Goal: Task Accomplishment & Management: Use online tool/utility

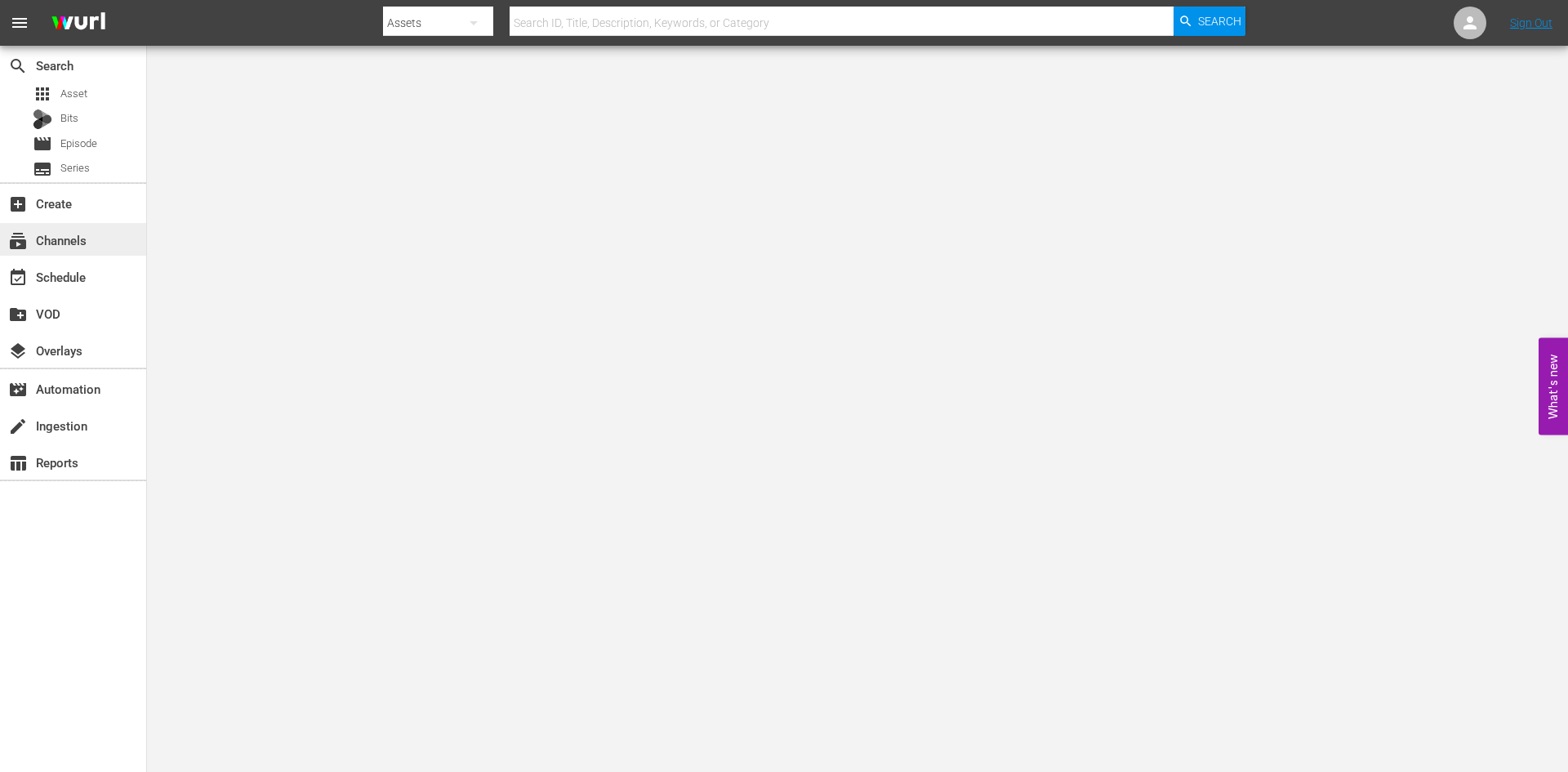
click at [108, 227] on div "subscriptions Channels" at bounding box center [73, 239] width 147 height 32
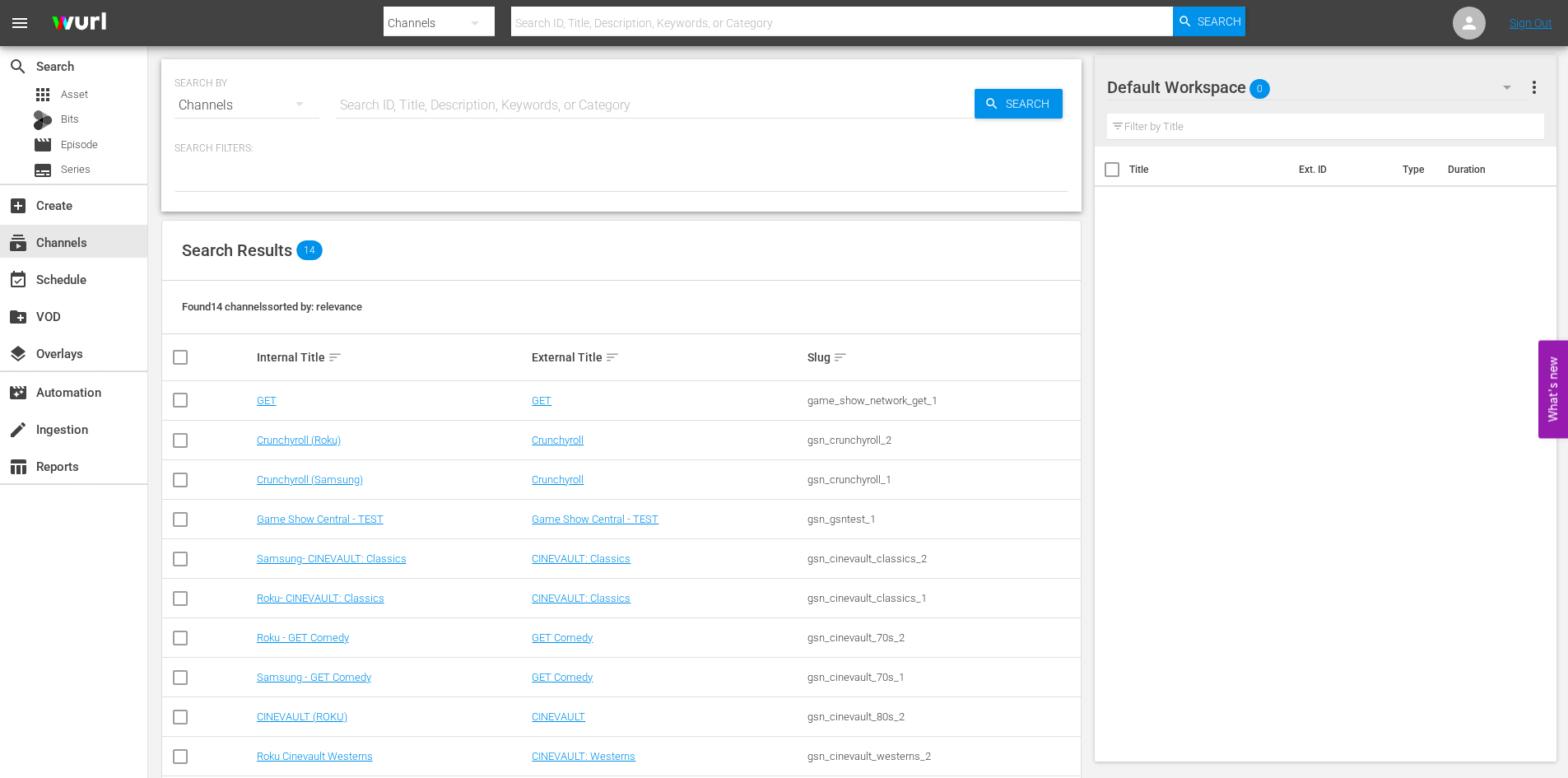
scroll to position [82, 0]
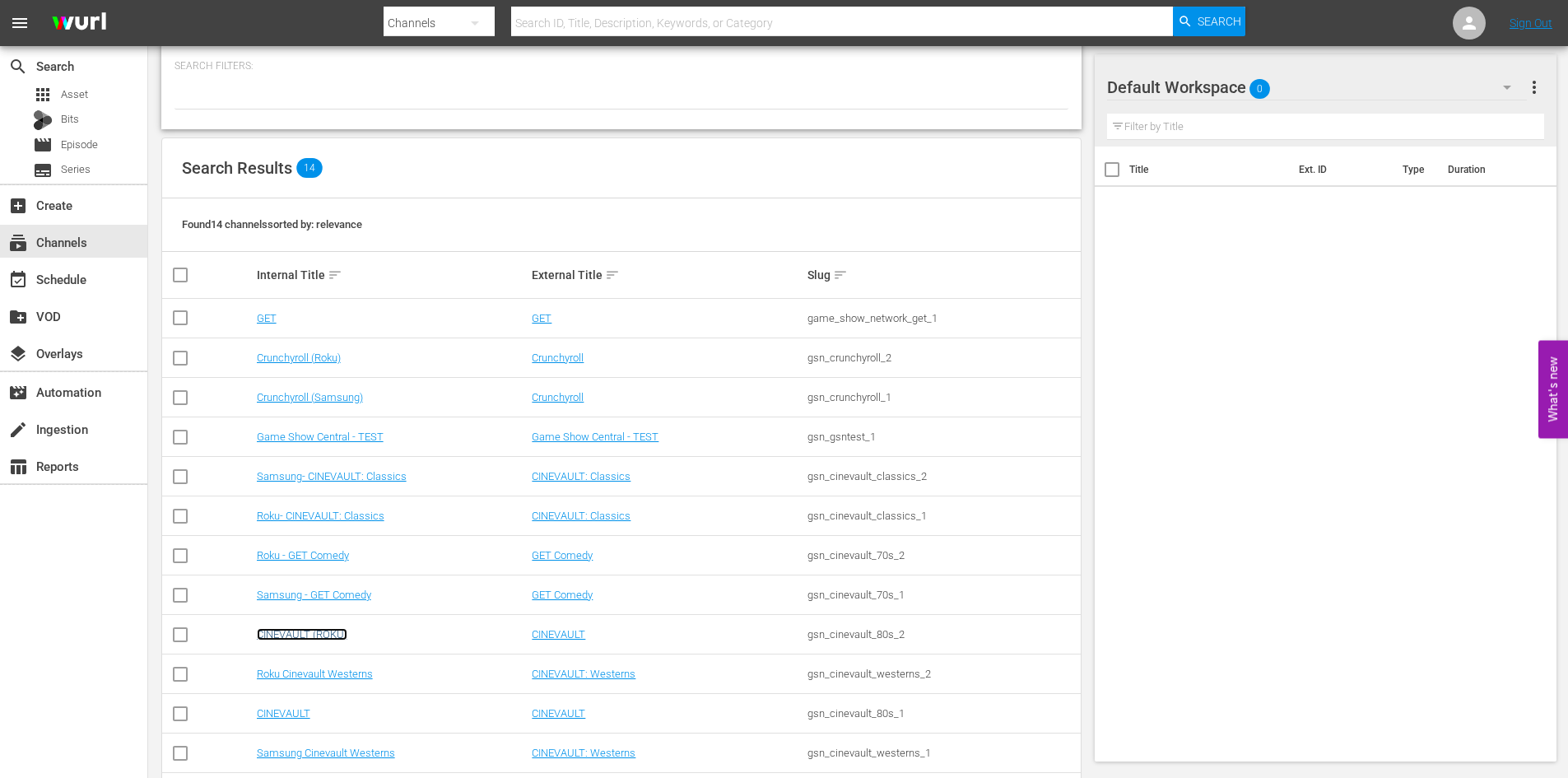
click at [327, 633] on link "CINEVAULT (ROKU)" at bounding box center [302, 635] width 90 height 12
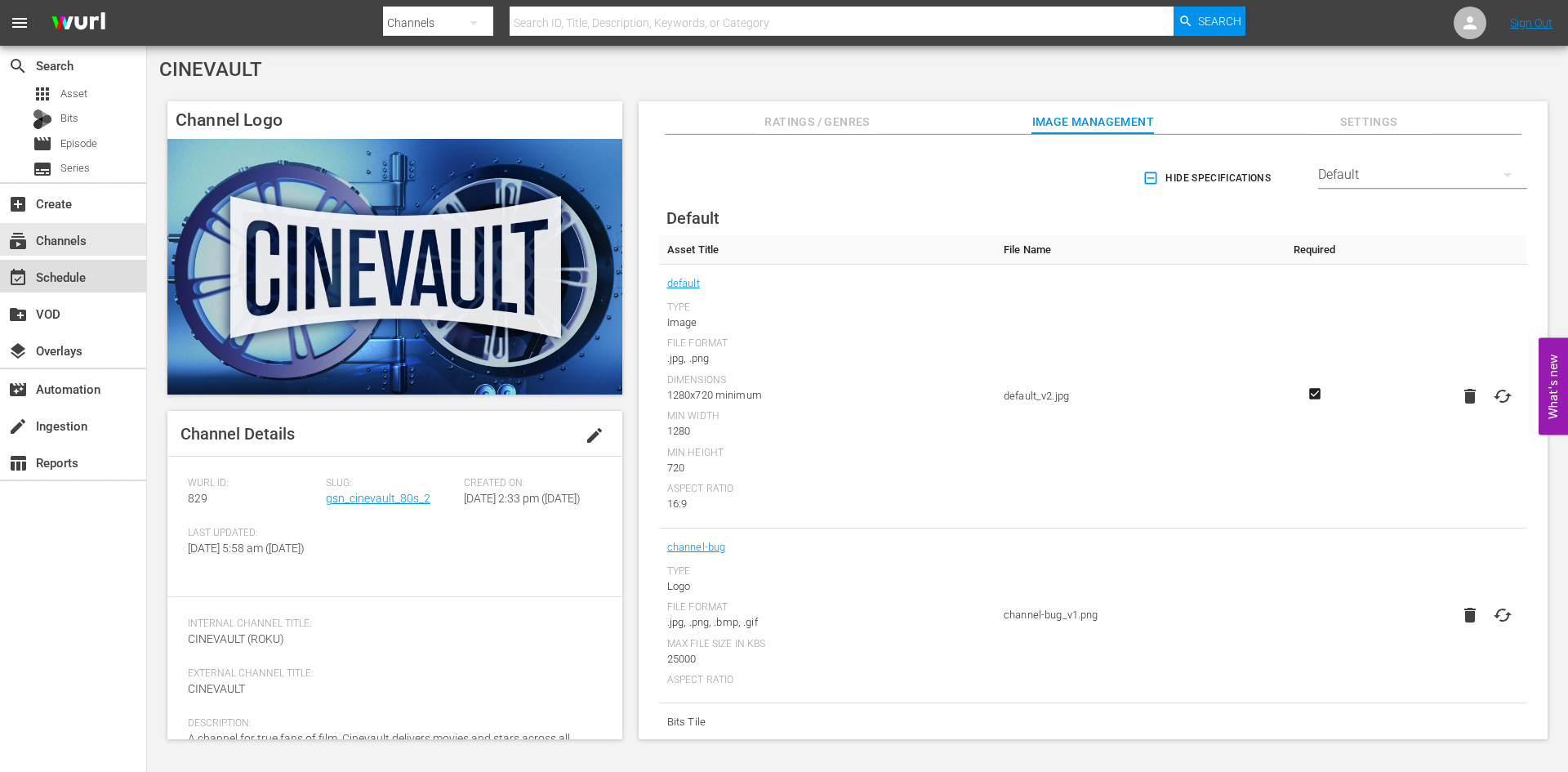
click at [81, 288] on div "event_available Schedule" at bounding box center [73, 276] width 147 height 32
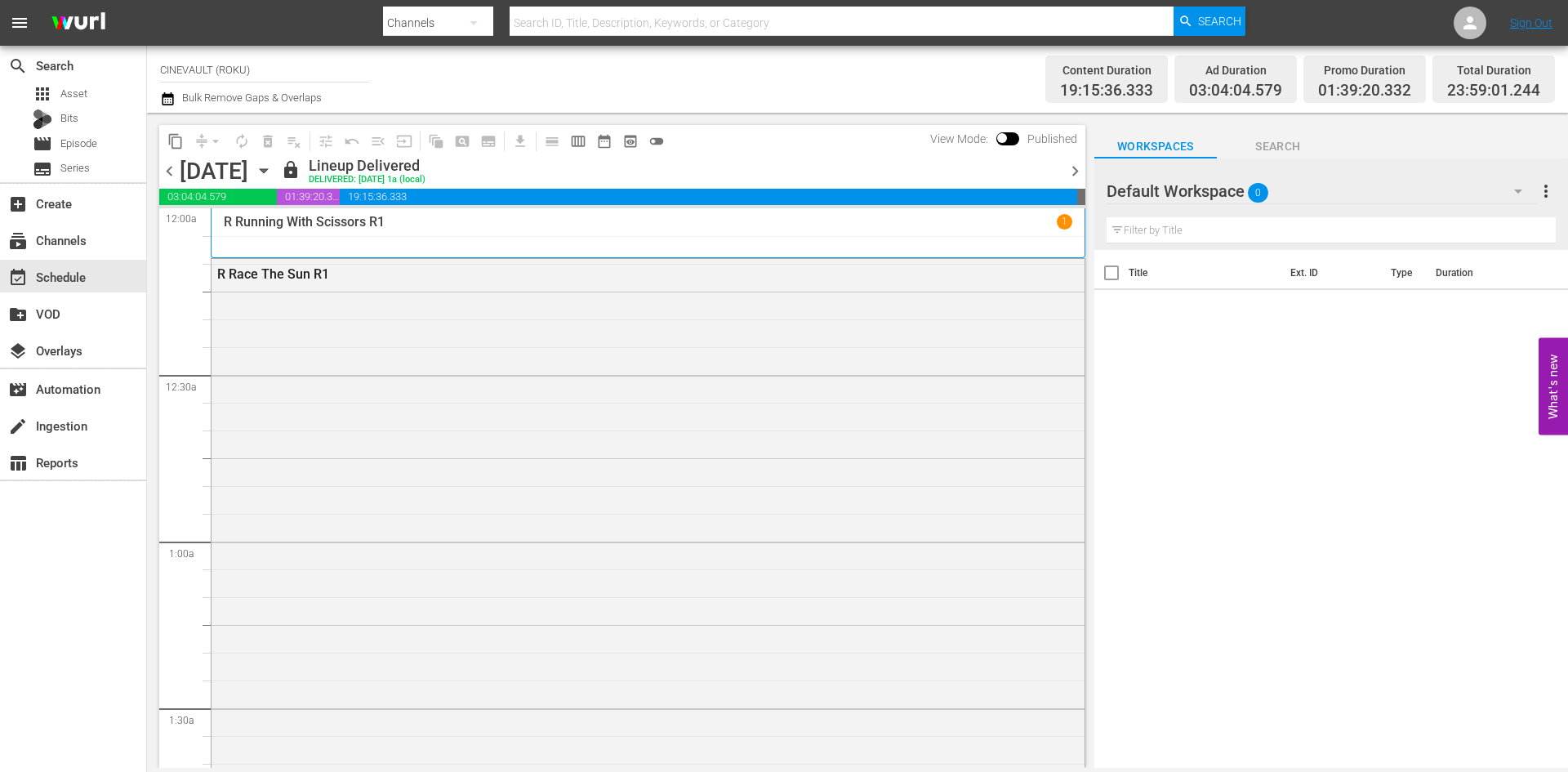
click at [273, 173] on icon "button" at bounding box center [263, 170] width 18 height 18
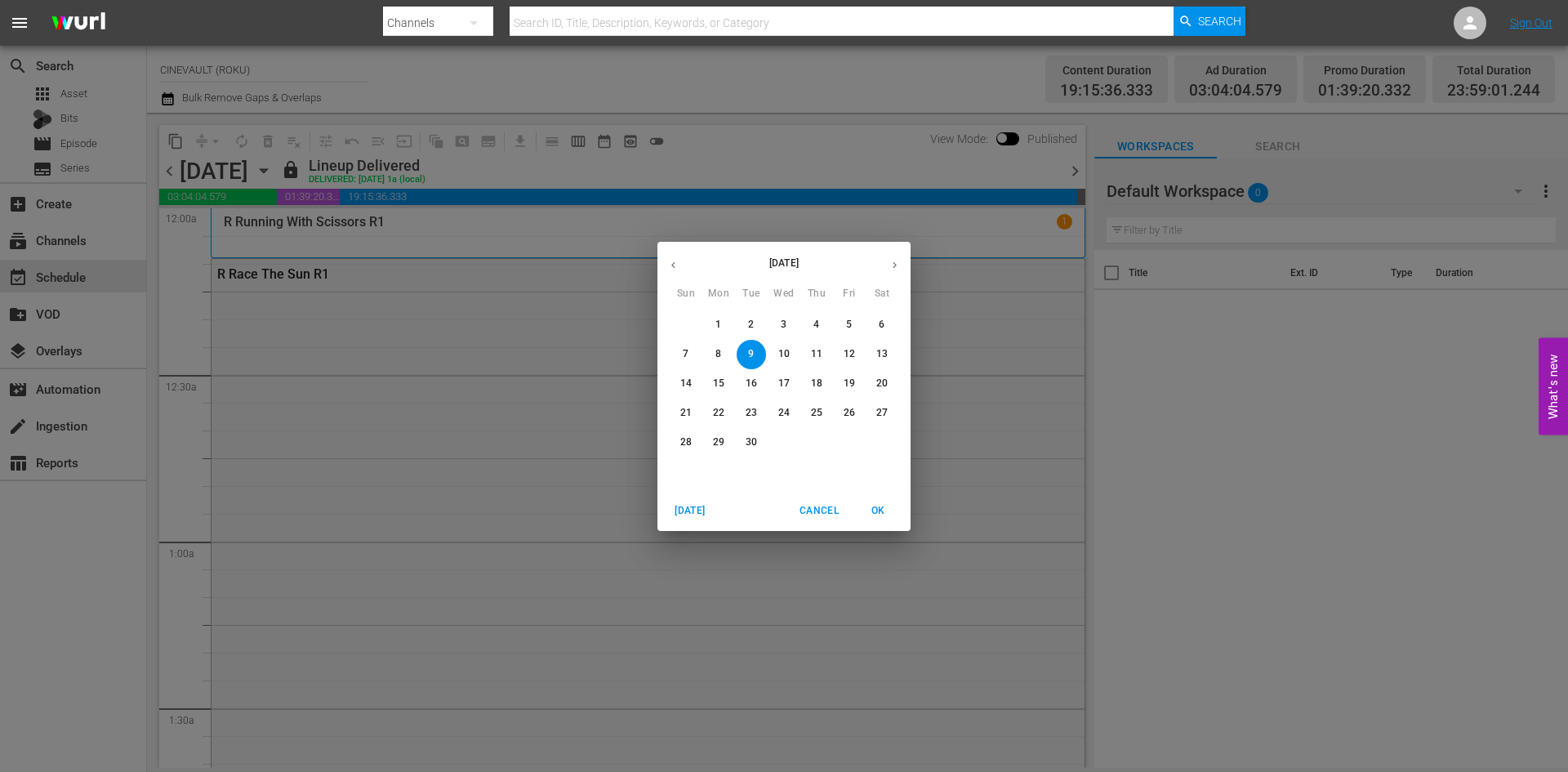
click at [716, 424] on button "22" at bounding box center [718, 413] width 29 height 29
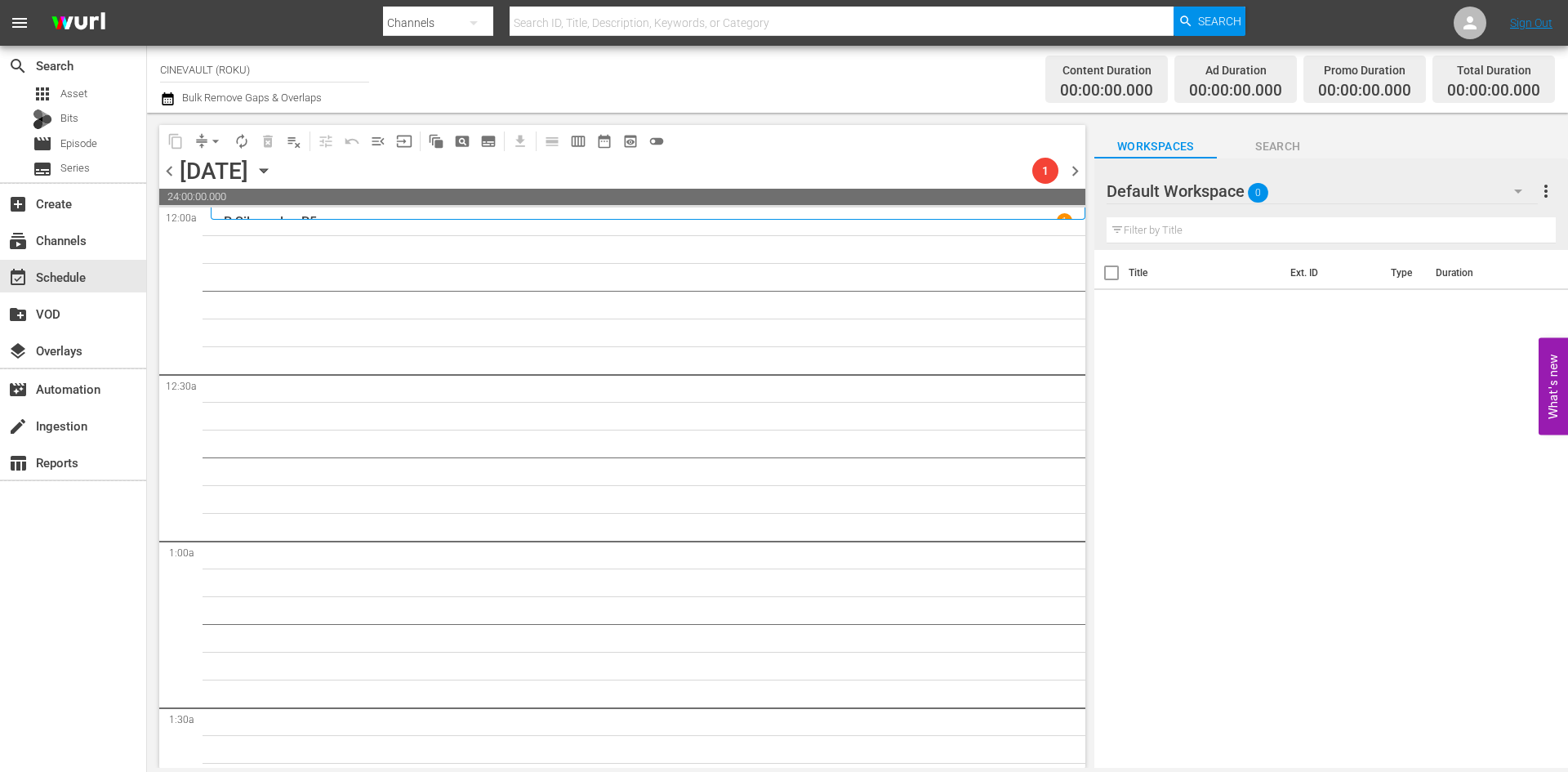
click at [1493, 206] on div "Default Workspace 0" at bounding box center [1322, 191] width 431 height 46
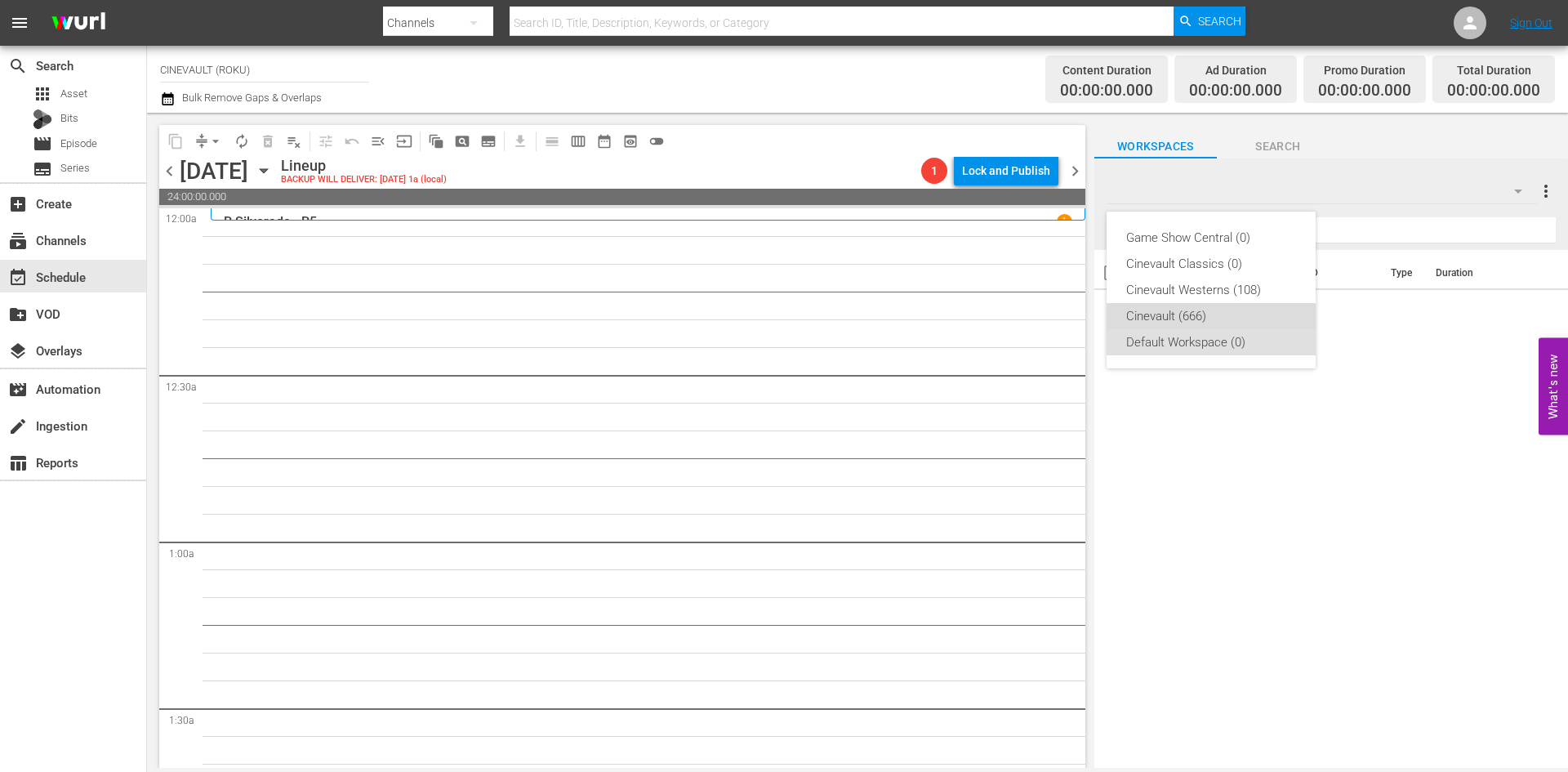
click at [1238, 310] on div "Cinevault (666)" at bounding box center [1212, 316] width 170 height 26
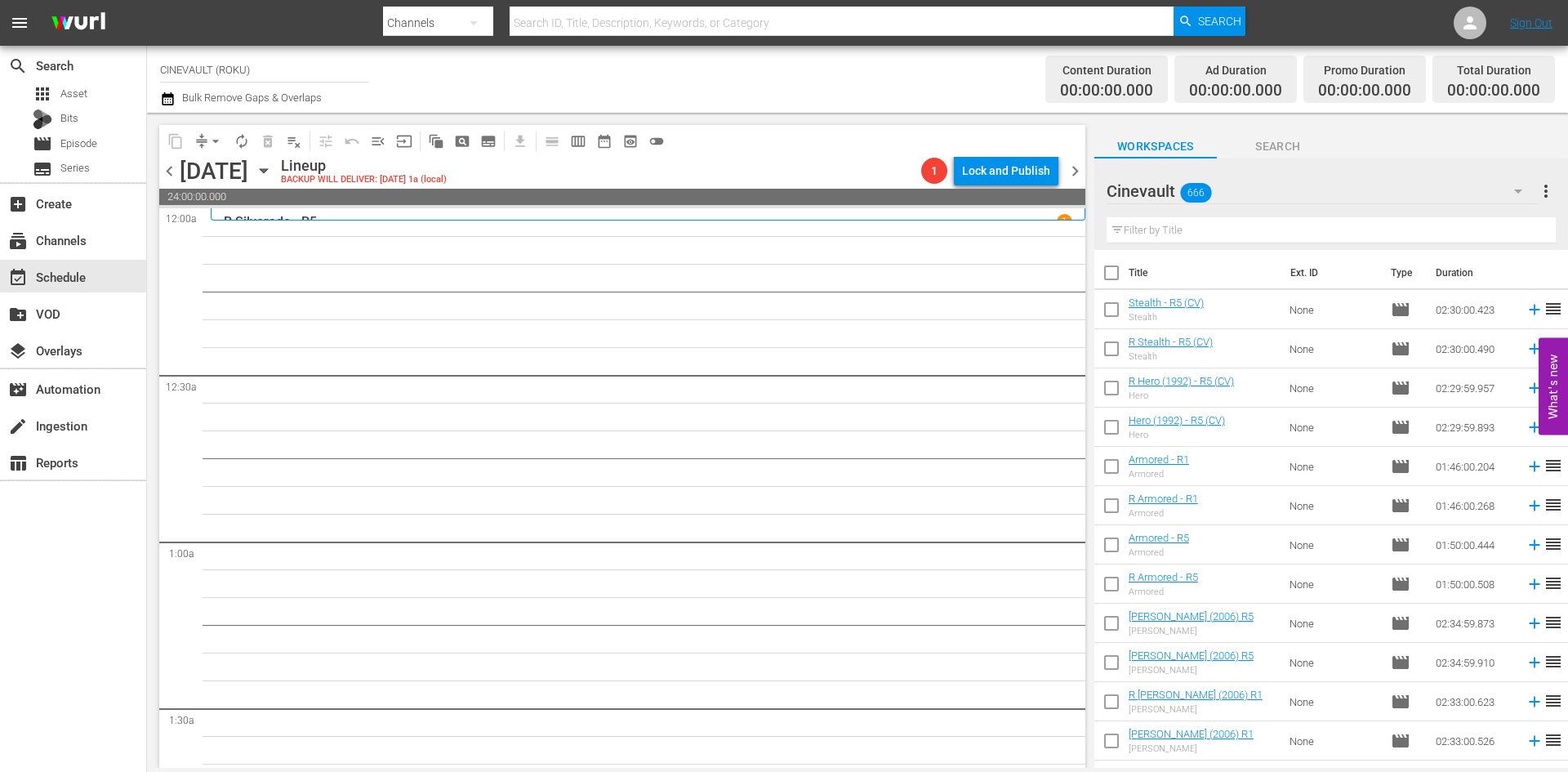
click at [1327, 228] on input "text" at bounding box center [1332, 230] width 450 height 26
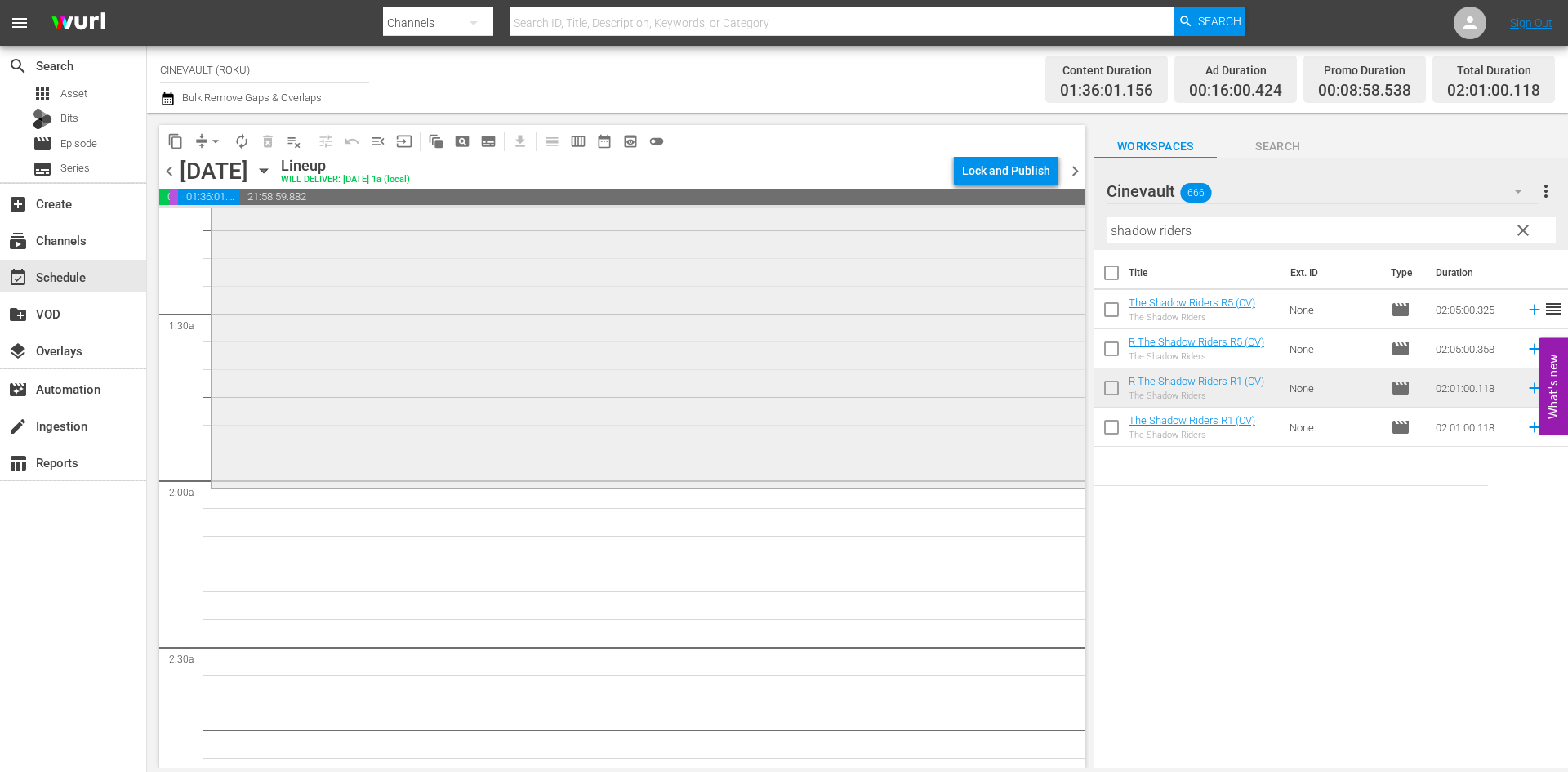
scroll to position [408, 0]
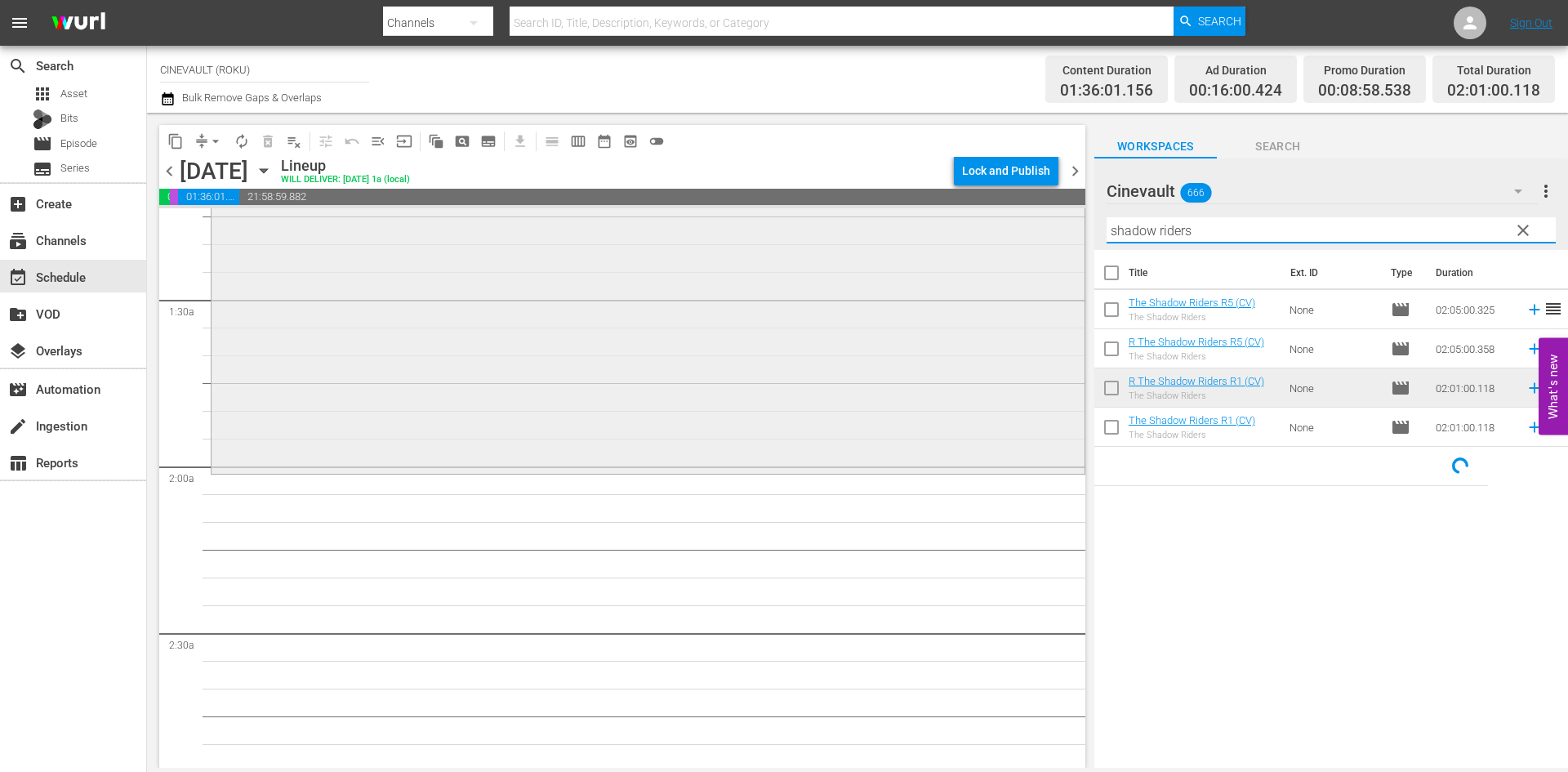
drag, startPoint x: 1270, startPoint y: 240, endPoint x: 1049, endPoint y: 221, distance: 221.8
click at [1049, 221] on div "content_copy compress arrow_drop_down autorenew_outlined delete_forever_outline…" at bounding box center [857, 440] width 1421 height 655
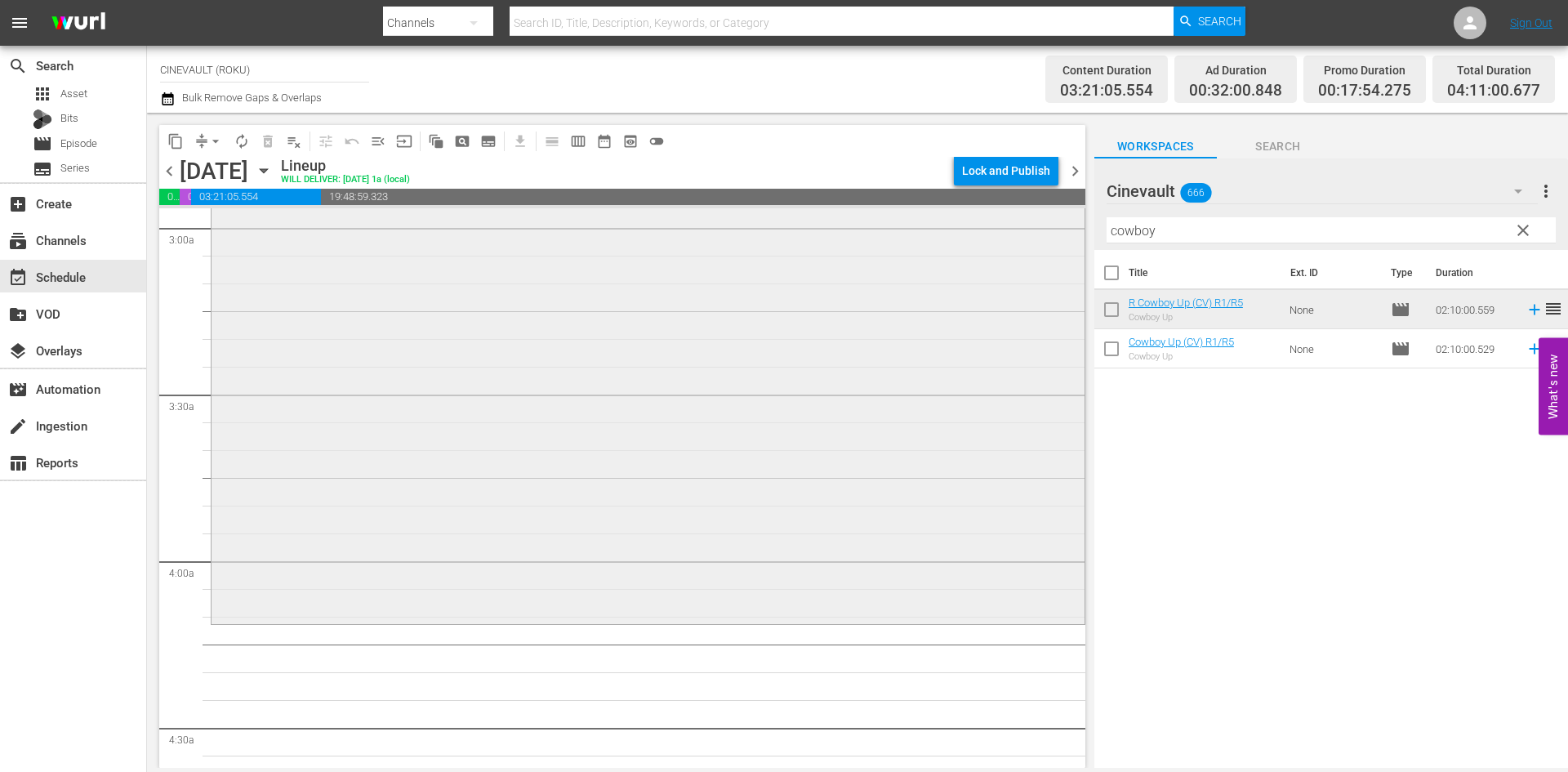
scroll to position [1144, 0]
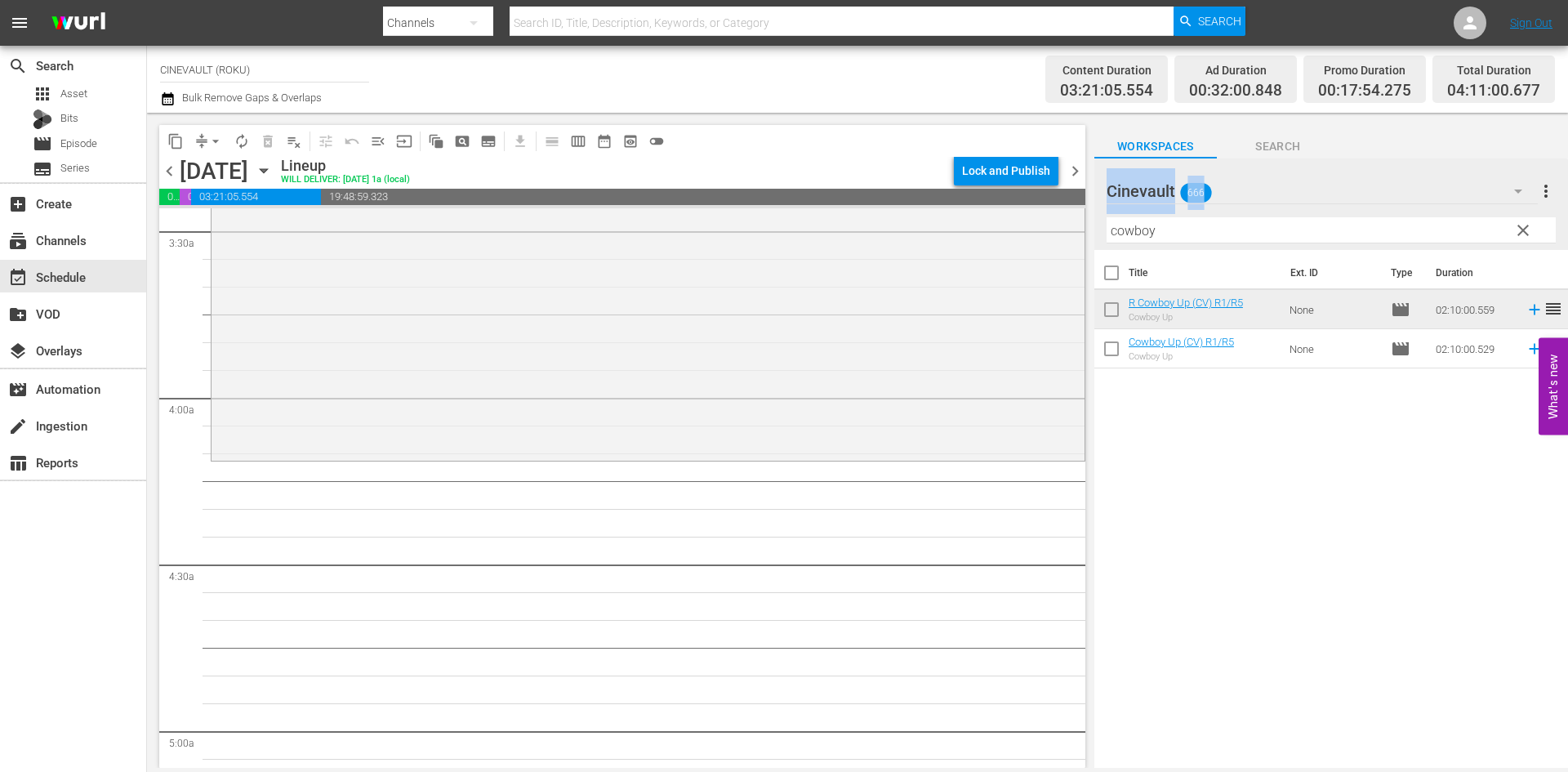
drag, startPoint x: 1226, startPoint y: 216, endPoint x: 1125, endPoint y: 209, distance: 101.2
click at [1125, 209] on div "Cinevault 666 Cinevault more_vert clear Filter by Title cowboy" at bounding box center [1332, 205] width 474 height 91
drag, startPoint x: 1172, startPoint y: 226, endPoint x: 1097, endPoint y: 214, distance: 76.0
click at [1097, 214] on div "Cinevault 666 Cinevault more_vert clear Filter by Title cowboy" at bounding box center [1332, 205] width 474 height 91
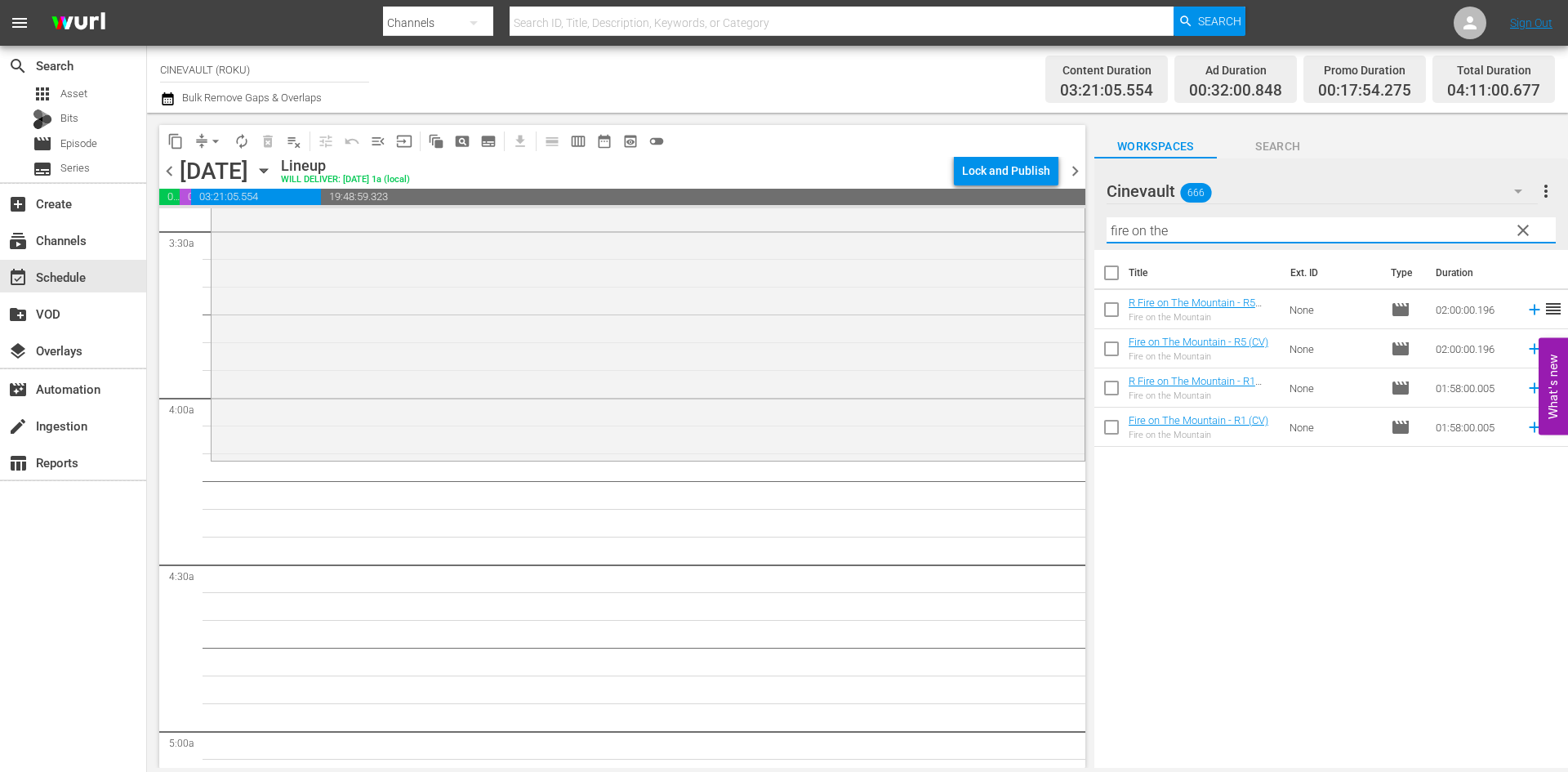
type input "fire on the"
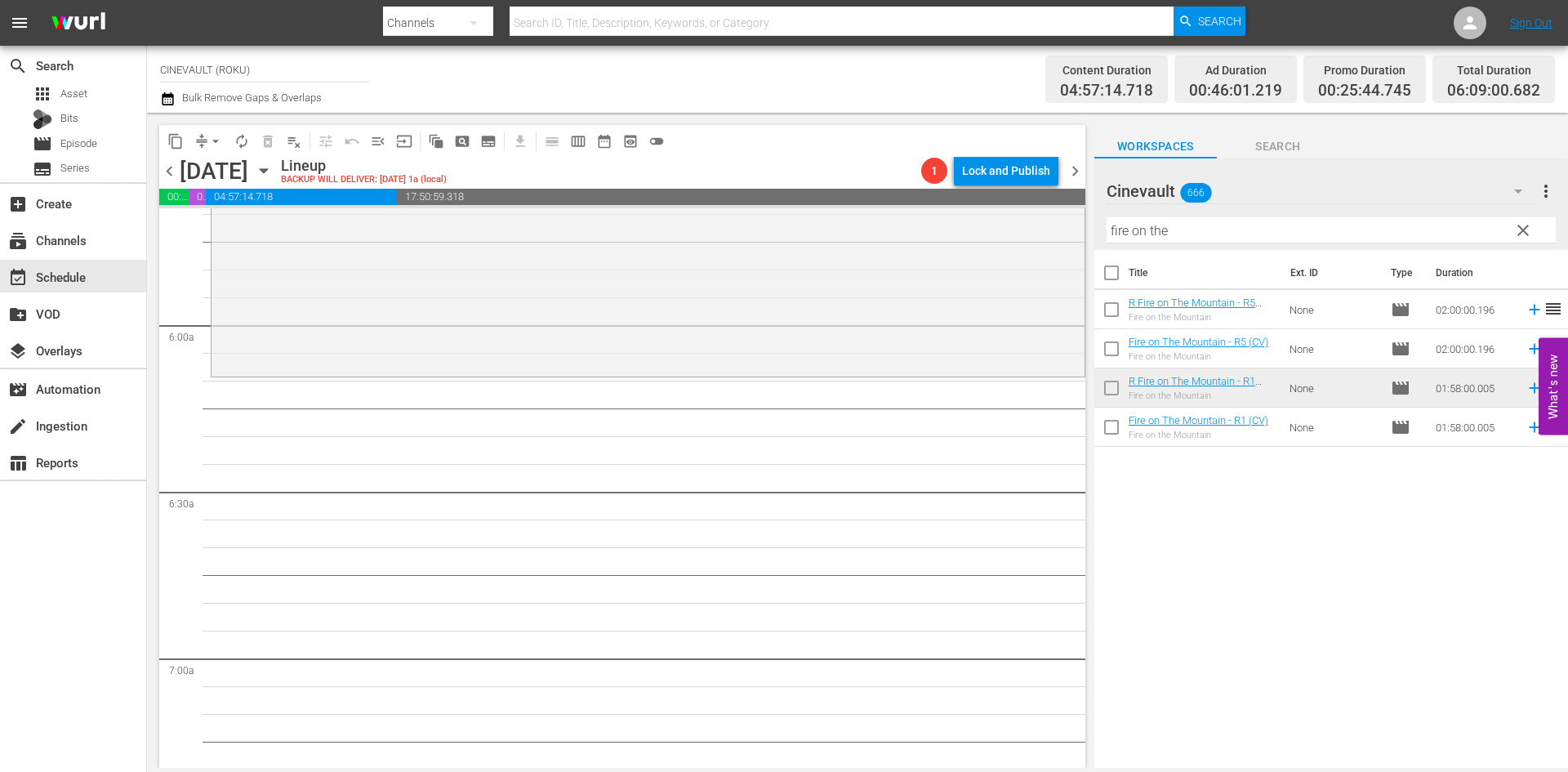
scroll to position [1961, 0]
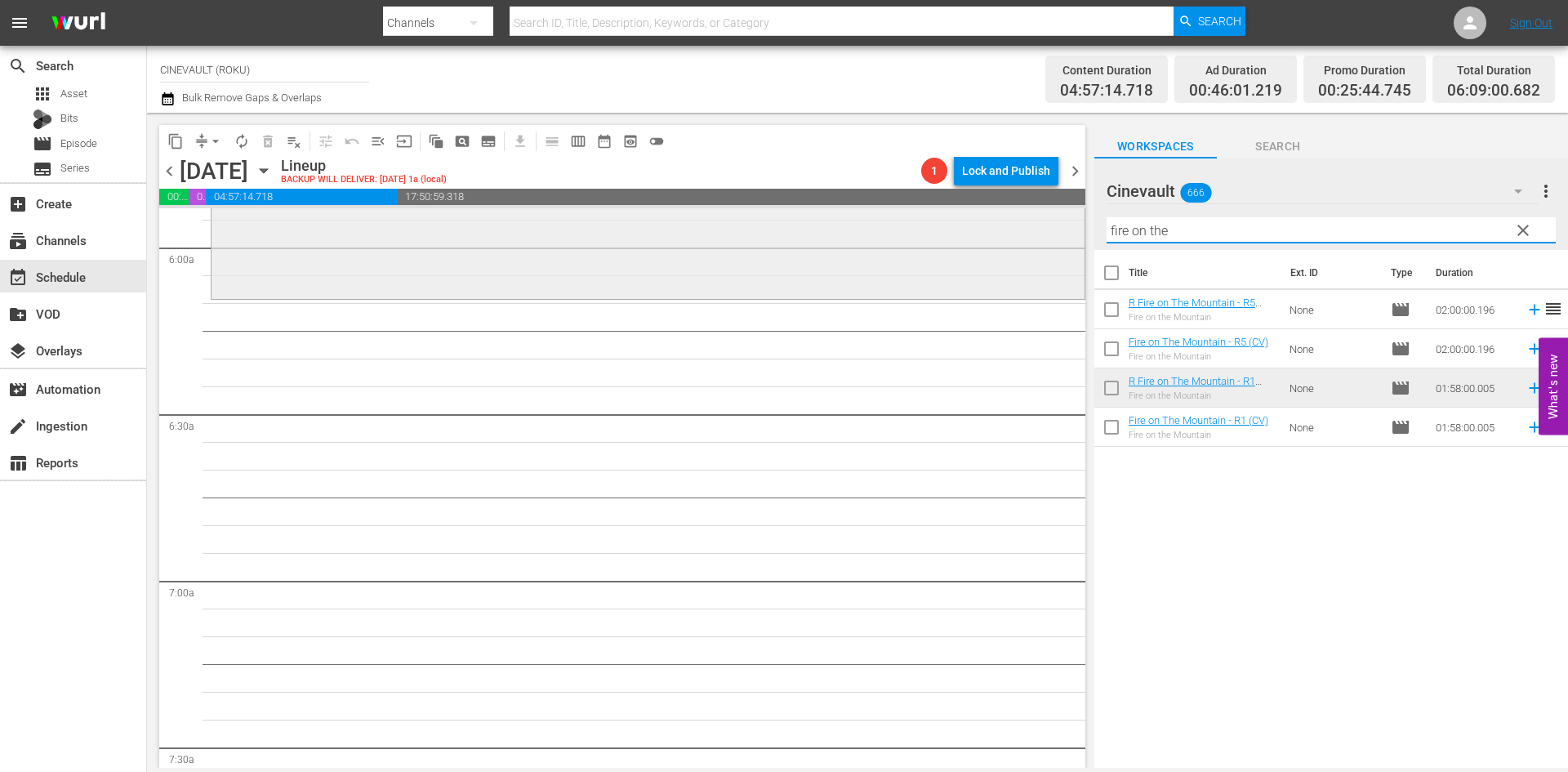
drag, startPoint x: 1219, startPoint y: 229, endPoint x: 948, endPoint y: 249, distance: 271.7
click at [948, 249] on div "content_copy compress arrow_drop_down autorenew_outlined delete_forever_outline…" at bounding box center [857, 440] width 1421 height 655
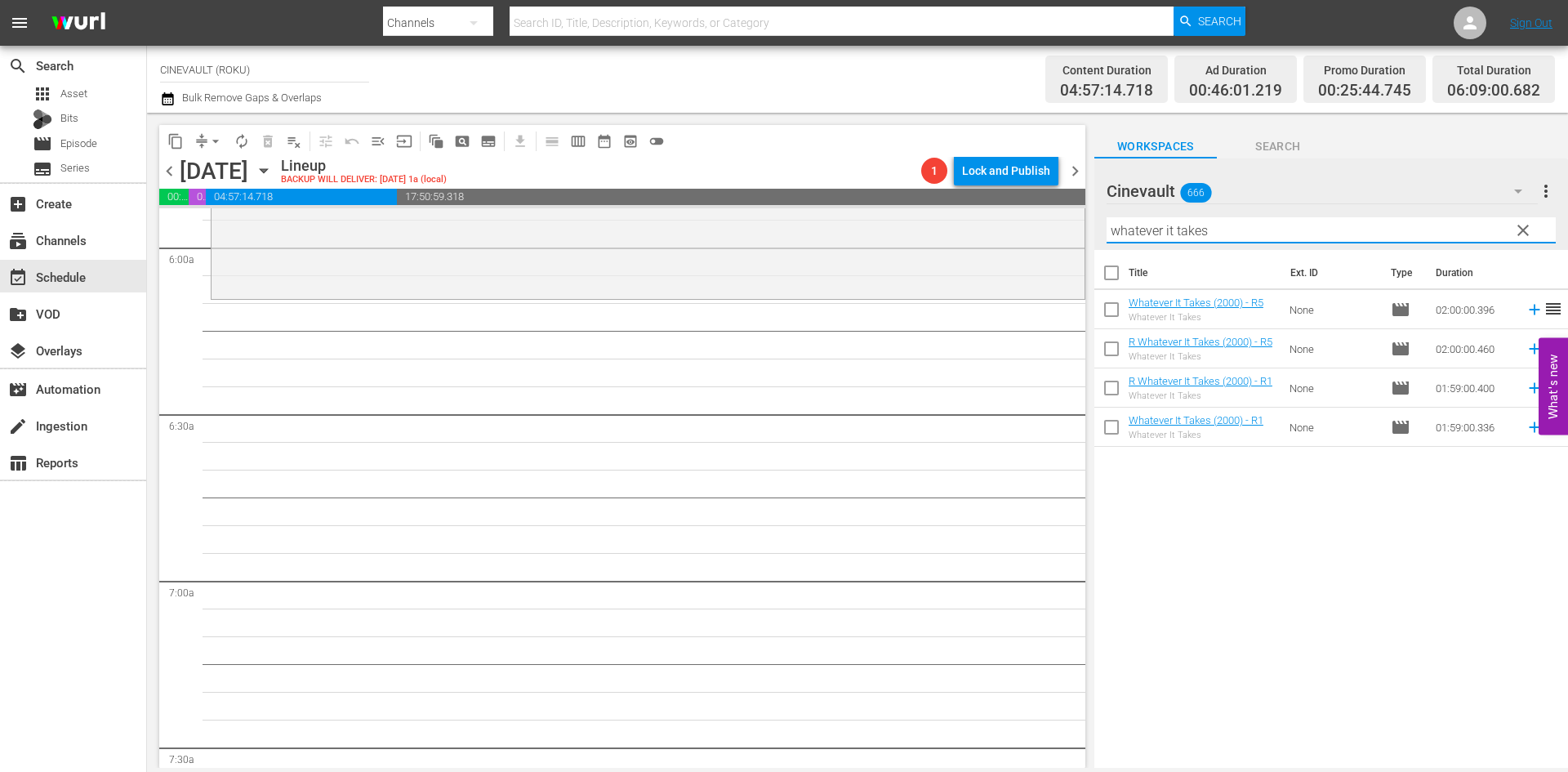
type input "whatever it takes"
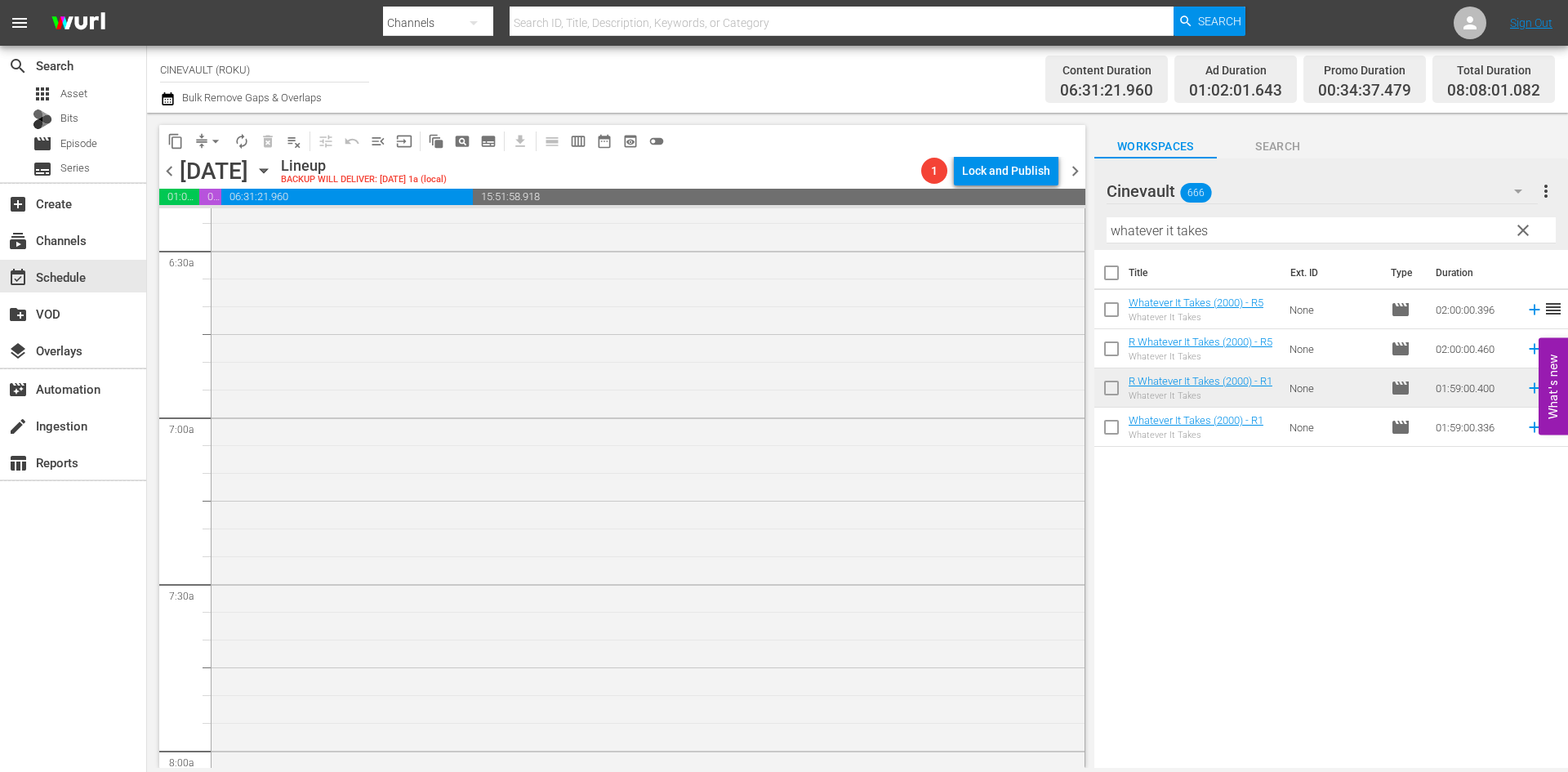
scroll to position [2451, 0]
